Goal: Browse casually

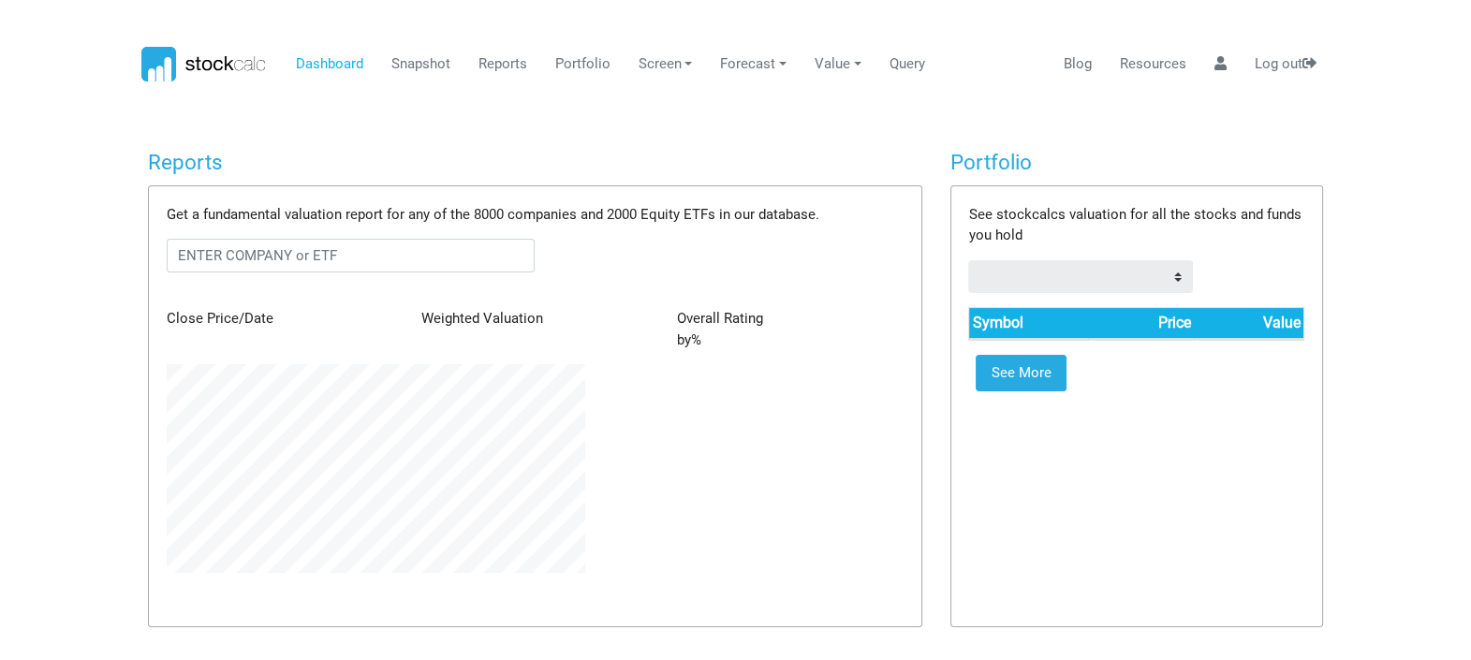
scroll to position [208, 446]
